Goal: Information Seeking & Learning: Learn about a topic

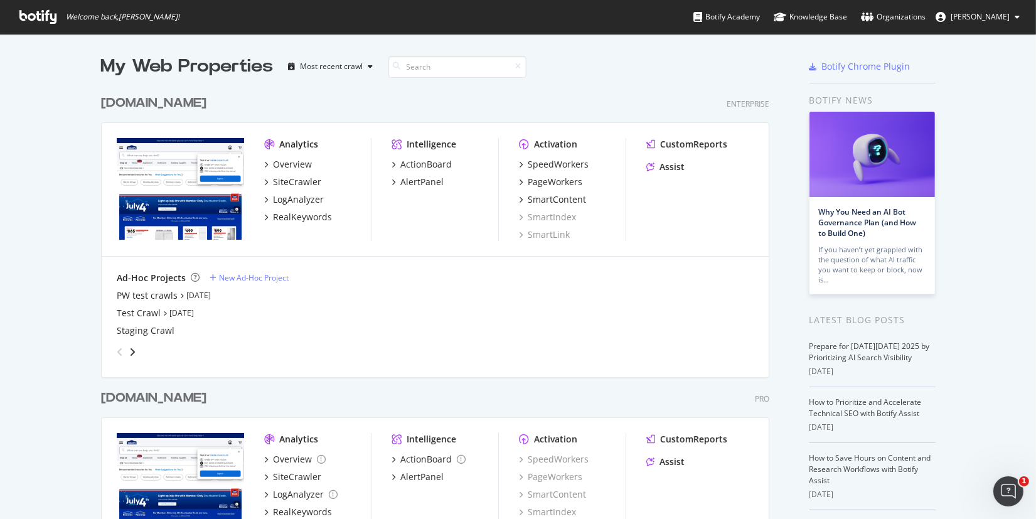
click at [156, 399] on div "[DOMAIN_NAME]" at bounding box center [153, 398] width 105 height 18
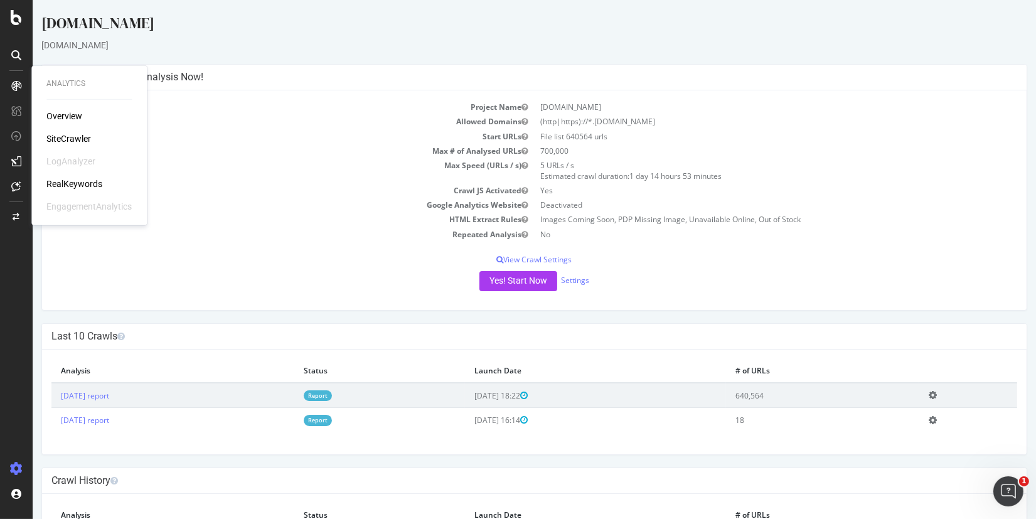
click at [83, 190] on div "Overview SiteCrawler LogAnalyzer RealKeywords EngagementAnalytics" at bounding box center [88, 161] width 85 height 103
click at [81, 185] on div "RealKeywords" at bounding box center [74, 184] width 56 height 13
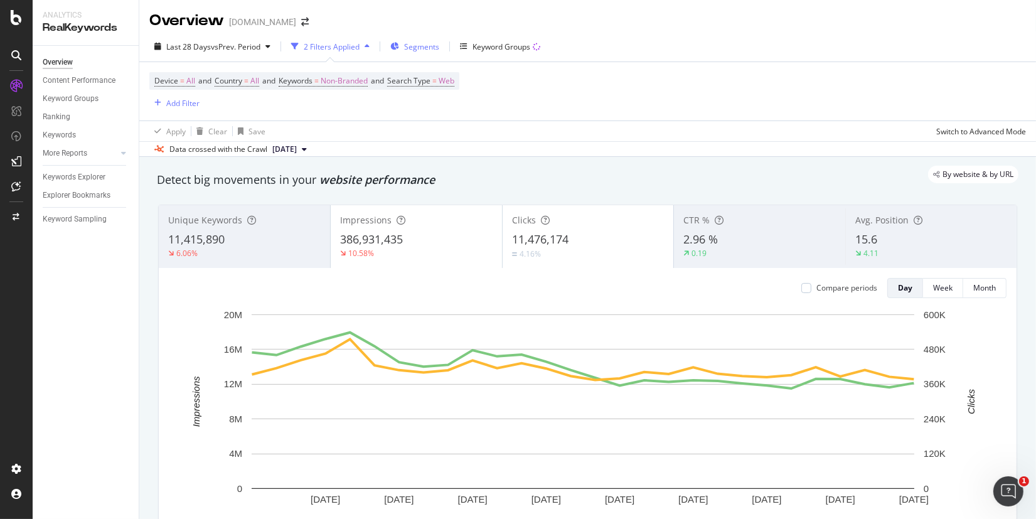
click at [424, 46] on span "Segments" at bounding box center [421, 46] width 35 height 11
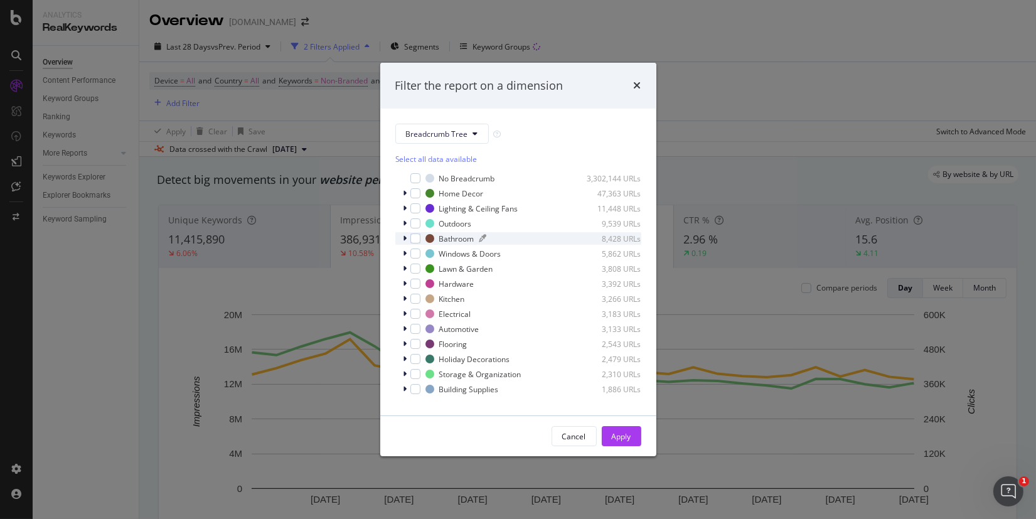
scroll to position [10, 0]
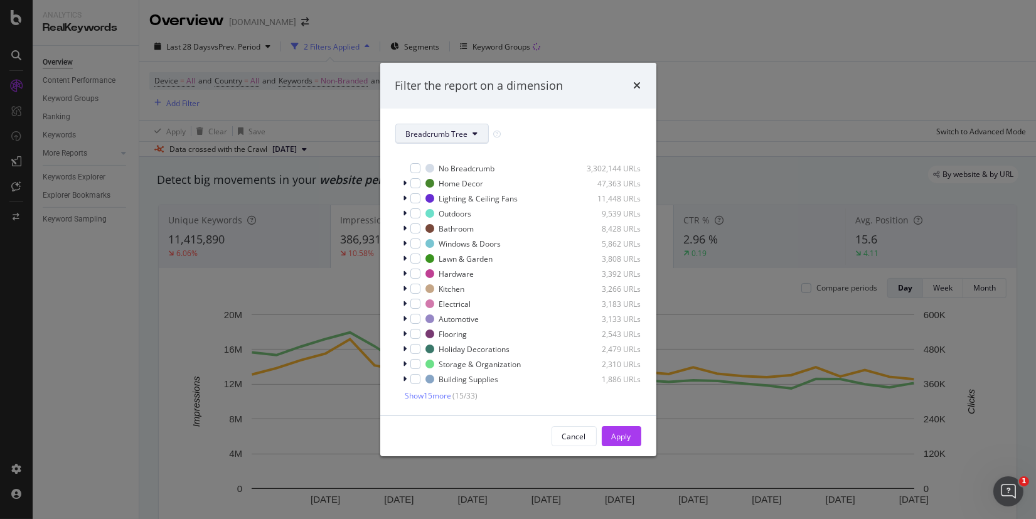
click at [434, 135] on span "Breadcrumb Tree" at bounding box center [437, 134] width 62 height 11
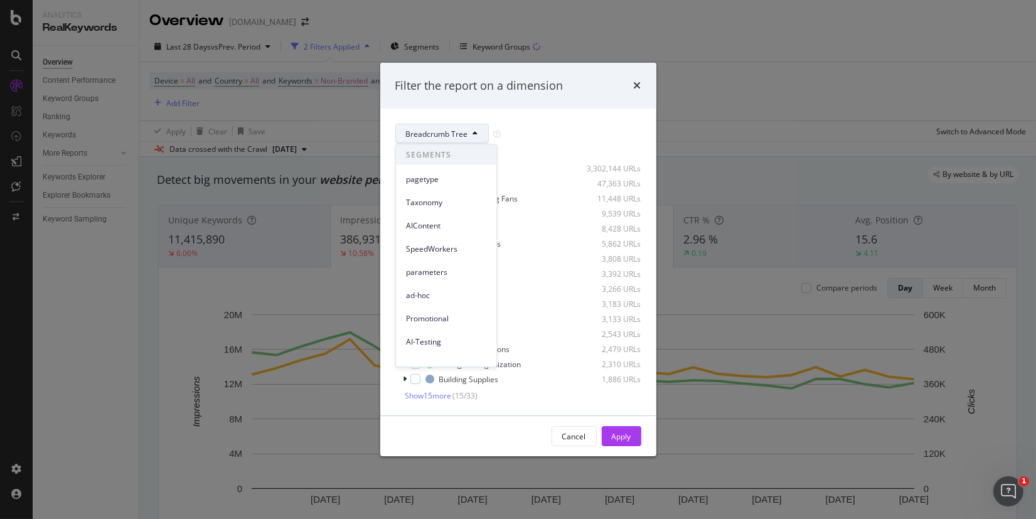
scroll to position [194, 0]
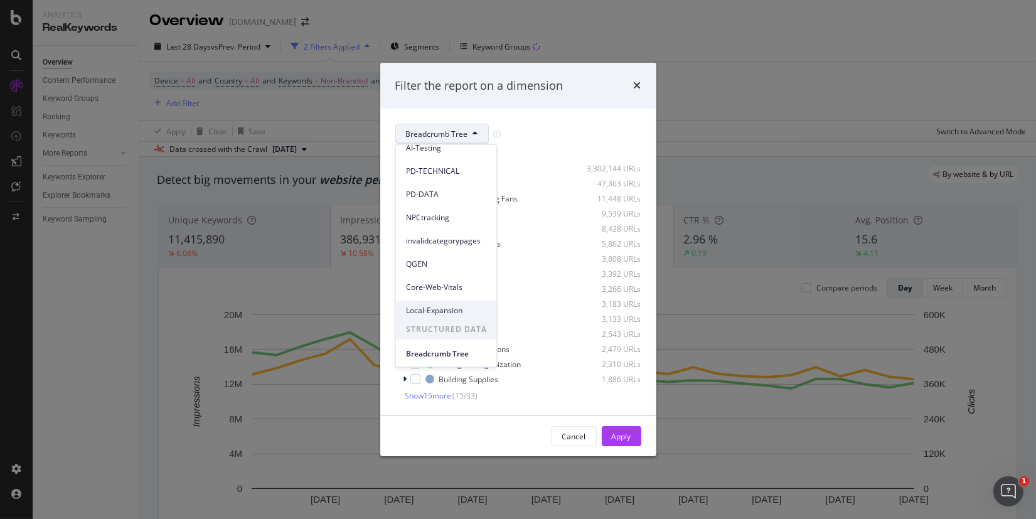
click at [451, 306] on span "Local-Expansion" at bounding box center [446, 309] width 81 height 11
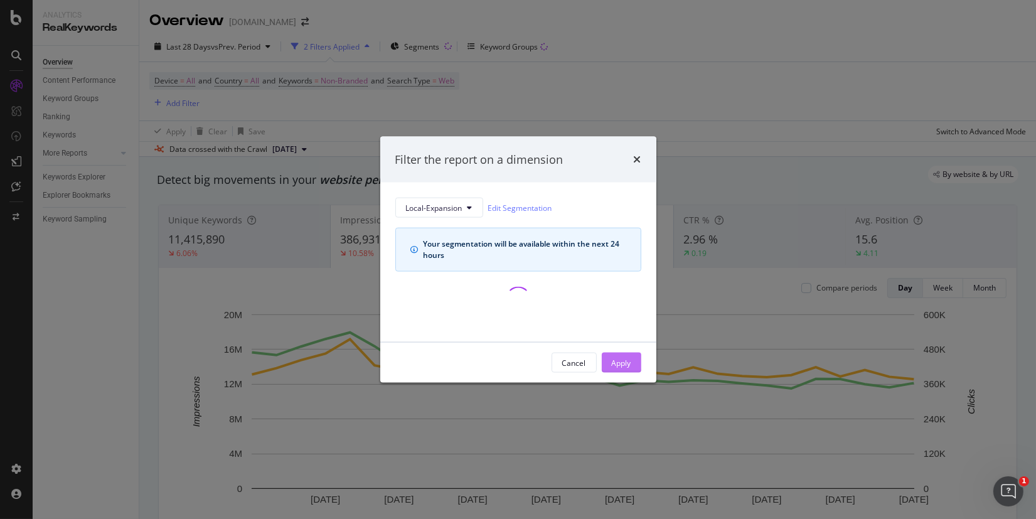
click at [615, 362] on div "Apply" at bounding box center [621, 362] width 19 height 11
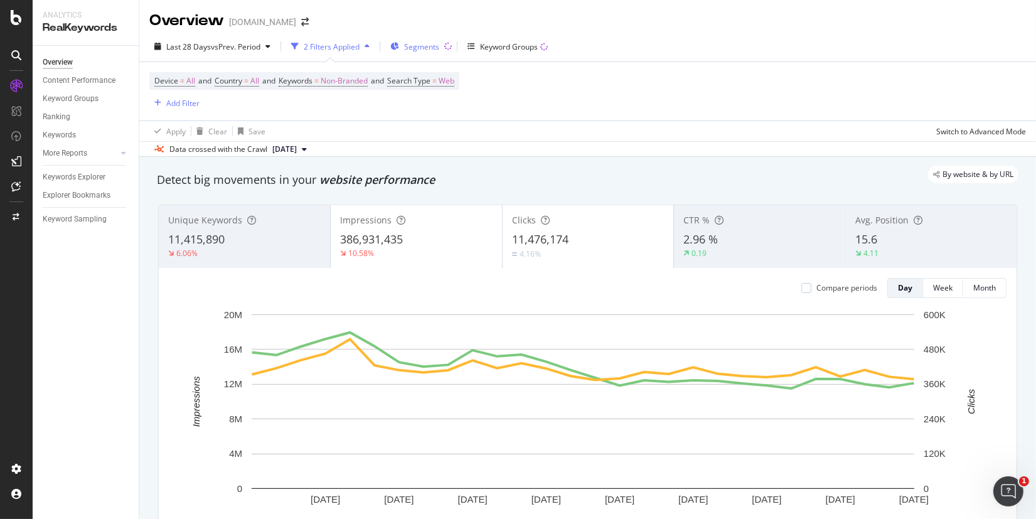
click at [413, 46] on span "Segments" at bounding box center [421, 46] width 35 height 11
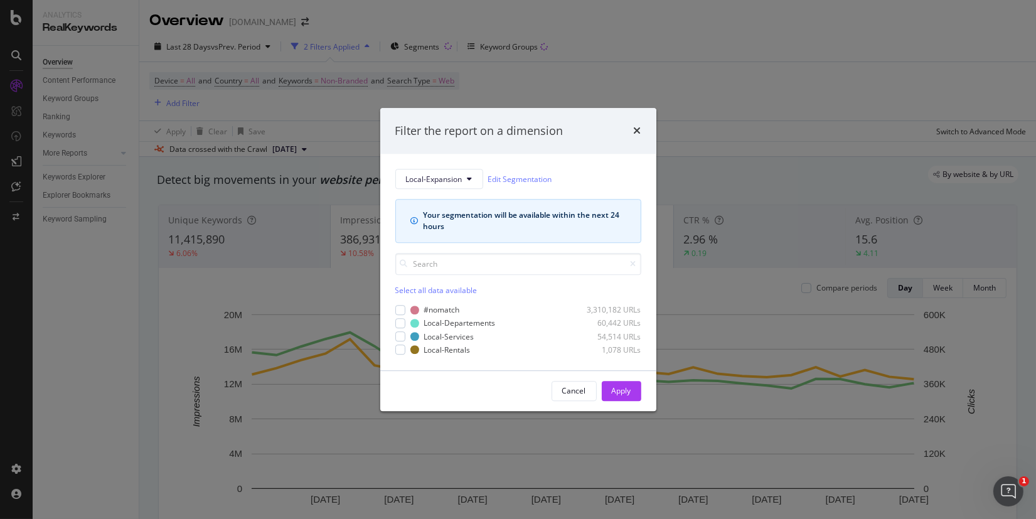
click at [402, 317] on div "#nomatch 3,310,182 URLs Local-Departements 60,442 URLs Local-Services 54,514 UR…" at bounding box center [518, 330] width 246 height 51
click at [399, 324] on div "modal" at bounding box center [400, 323] width 10 height 10
click at [400, 336] on div "modal" at bounding box center [400, 336] width 10 height 10
click at [400, 350] on div "modal" at bounding box center [400, 350] width 10 height 10
click at [616, 391] on div "Apply" at bounding box center [621, 391] width 19 height 11
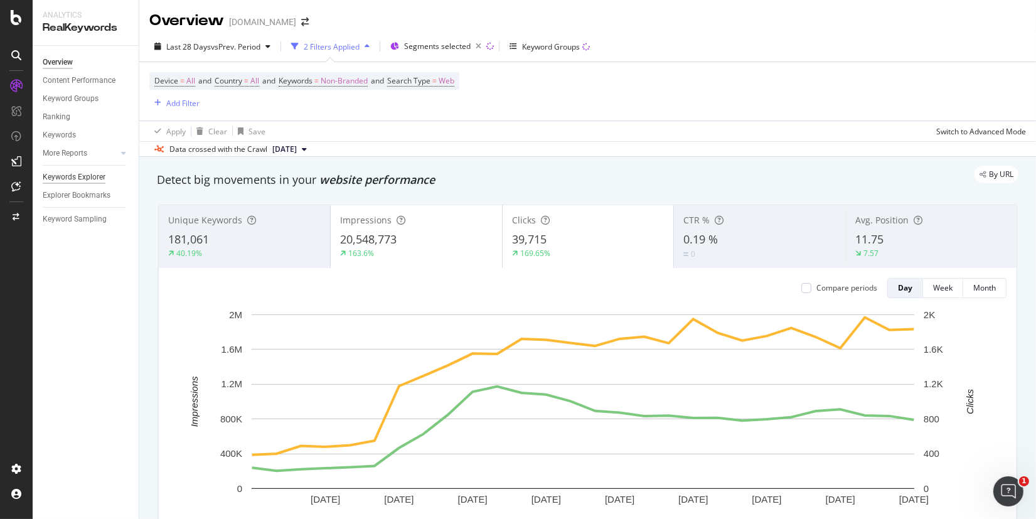
click at [73, 182] on div "Keywords Explorer" at bounding box center [74, 177] width 63 height 13
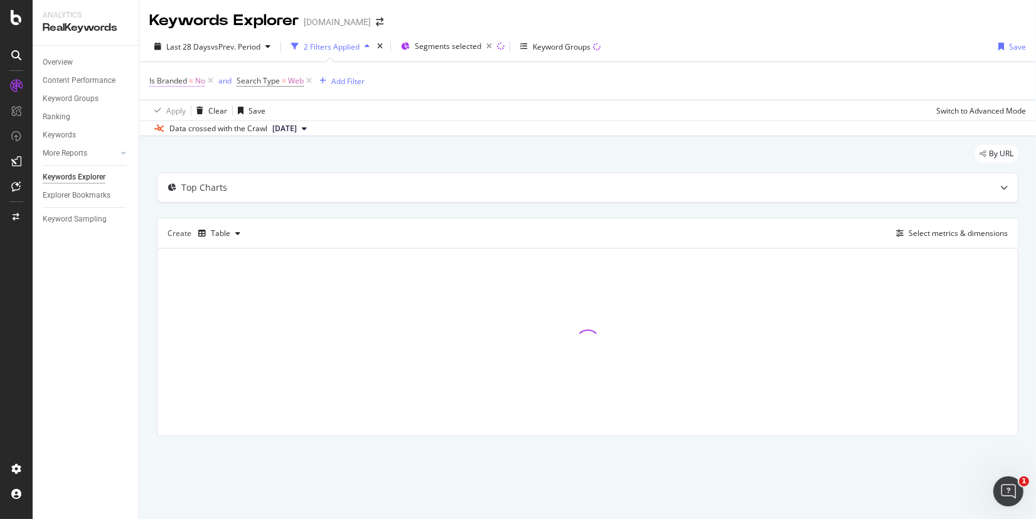
click at [213, 80] on icon at bounding box center [210, 81] width 11 height 13
click at [934, 236] on div "Select metrics & dimensions" at bounding box center [958, 233] width 99 height 11
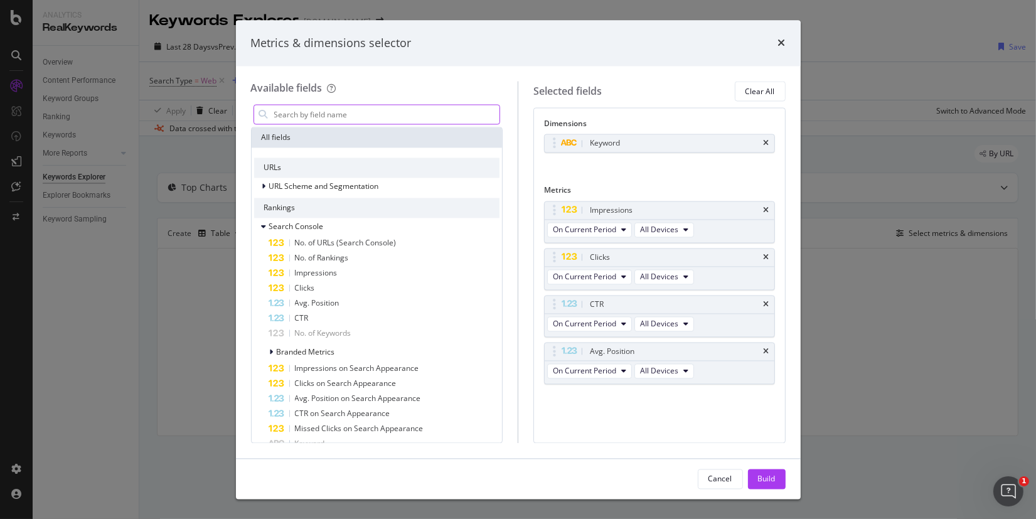
click at [349, 119] on input "modal" at bounding box center [386, 114] width 227 height 19
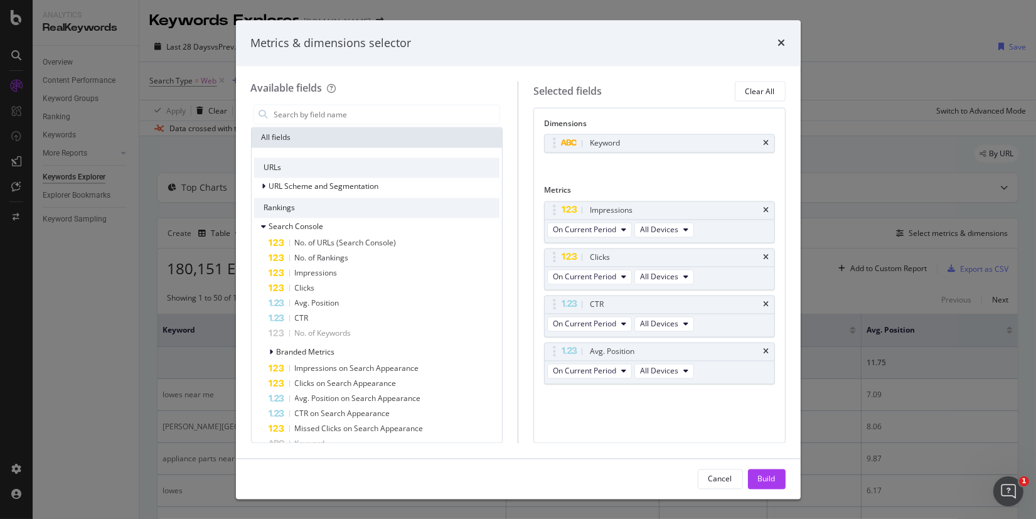
type input "k"
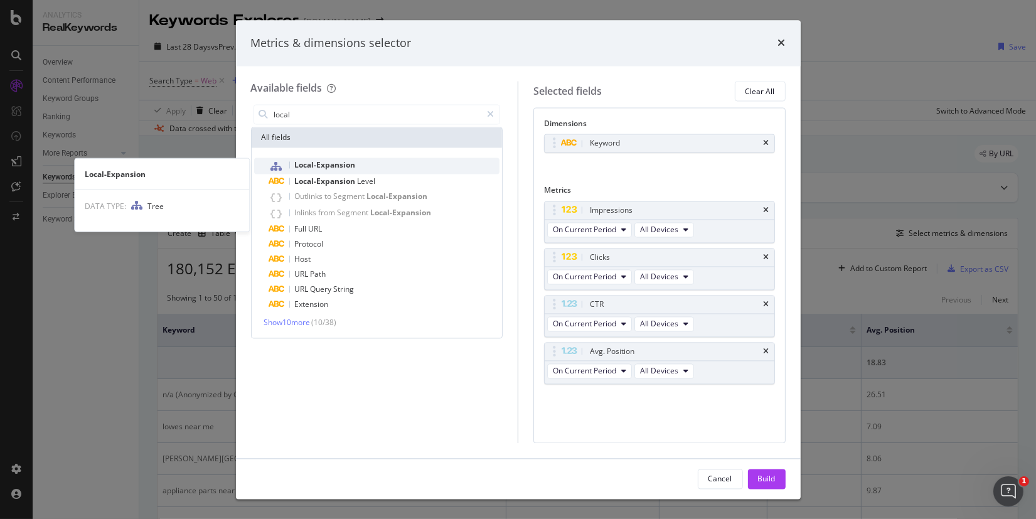
type input "local"
click at [385, 162] on div "Local-Expansion" at bounding box center [384, 166] width 231 height 16
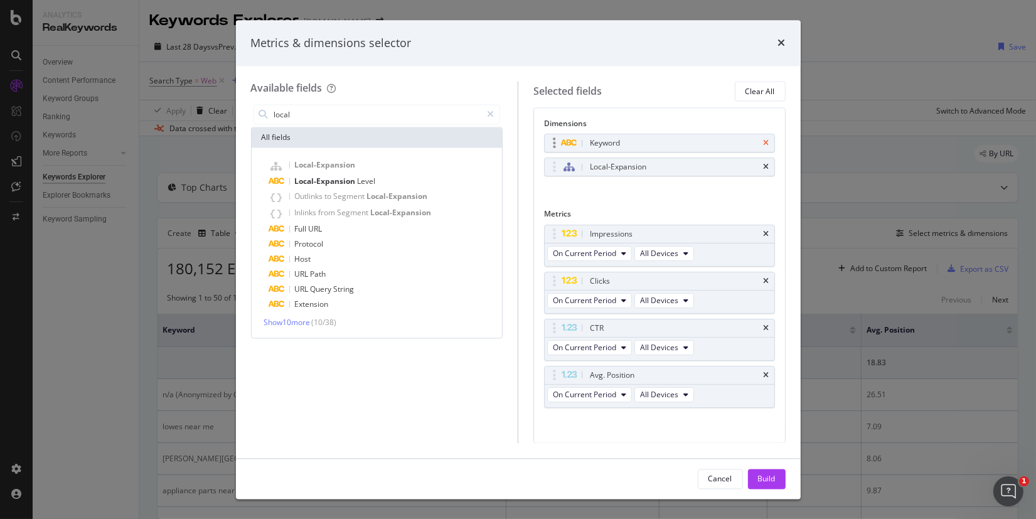
click at [764, 140] on icon "times" at bounding box center [767, 144] width 6 height 8
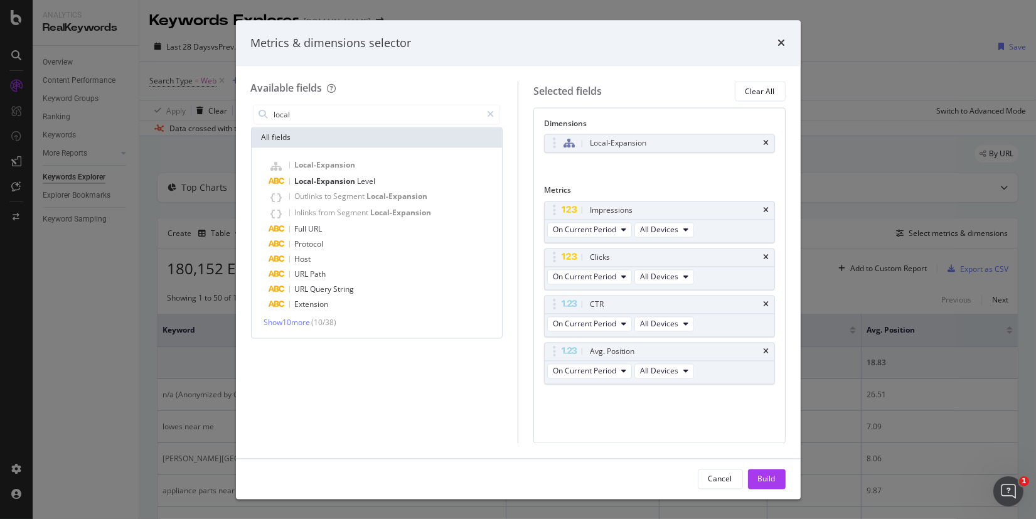
click at [769, 466] on div "Cancel Build" at bounding box center [518, 479] width 565 height 40
click at [770, 472] on div "Build" at bounding box center [767, 479] width 18 height 19
